Goal: Find contact information: Find contact information

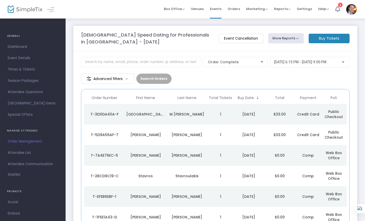
click at [107, 132] on div "T-5D9A56AF-7" at bounding box center [104, 134] width 39 height 5
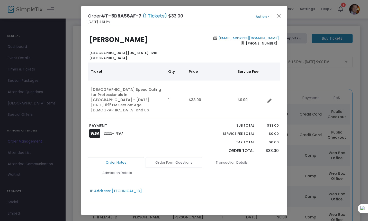
click at [180, 157] on link "Order Form Questions" at bounding box center [173, 162] width 57 height 11
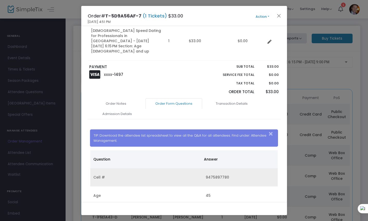
scroll to position [63, 0]
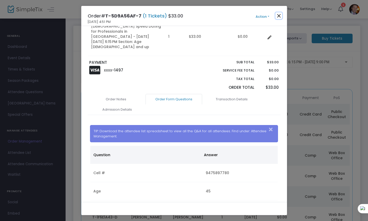
click at [278, 16] on button "Close" at bounding box center [278, 15] width 7 height 7
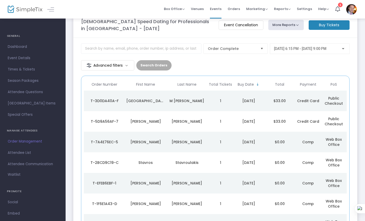
scroll to position [44, 0]
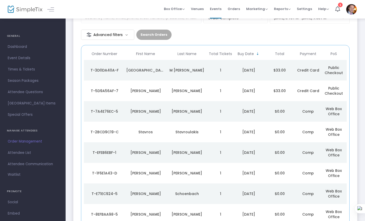
click at [101, 68] on div "T-3D0DA40A-F" at bounding box center [104, 70] width 39 height 5
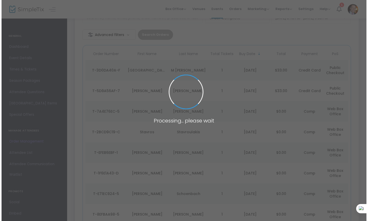
scroll to position [0, 0]
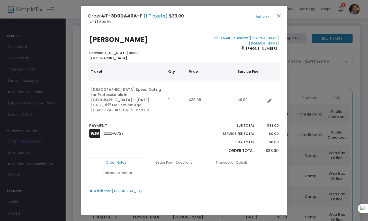
drag, startPoint x: 152, startPoint y: 39, endPoint x: 89, endPoint y: 40, distance: 63.5
click at [89, 40] on div "[PERSON_NAME] [GEOGRAPHIC_DATA], [US_STATE] 10583 [GEOGRAPHIC_DATA]" at bounding box center [135, 48] width 97 height 25
copy b "[PERSON_NAME]"
drag, startPoint x: 277, startPoint y: 38, endPoint x: 228, endPoint y: 60, distance: 53.5
click at [223, 38] on div "[EMAIL_ADDRESS][PERSON_NAME][DOMAIN_NAME] [PHONE_NUMBER]" at bounding box center [232, 48] width 97 height 25
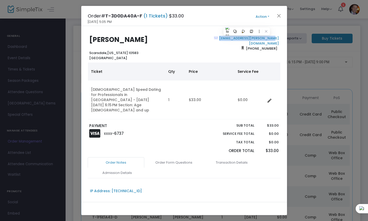
copy link "[EMAIL_ADDRESS][PERSON_NAME][DOMAIN_NAME]"
drag, startPoint x: 274, startPoint y: 44, endPoint x: 248, endPoint y: 43, distance: 26.5
click at [248, 44] on span "[PHONE_NUMBER]" at bounding box center [261, 48] width 35 height 8
copy span "[PHONE_NUMBER]"
click at [169, 157] on link "Order Form Questions" at bounding box center [173, 162] width 57 height 11
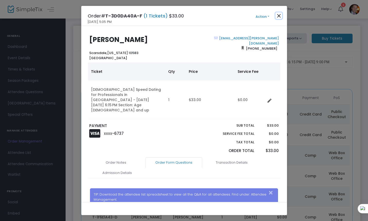
click at [280, 17] on button "Close" at bounding box center [278, 15] width 7 height 7
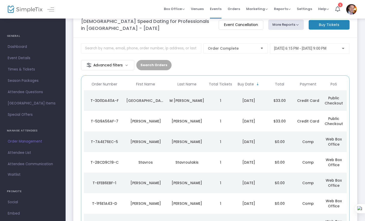
scroll to position [44, 0]
